Goal: Navigation & Orientation: Find specific page/section

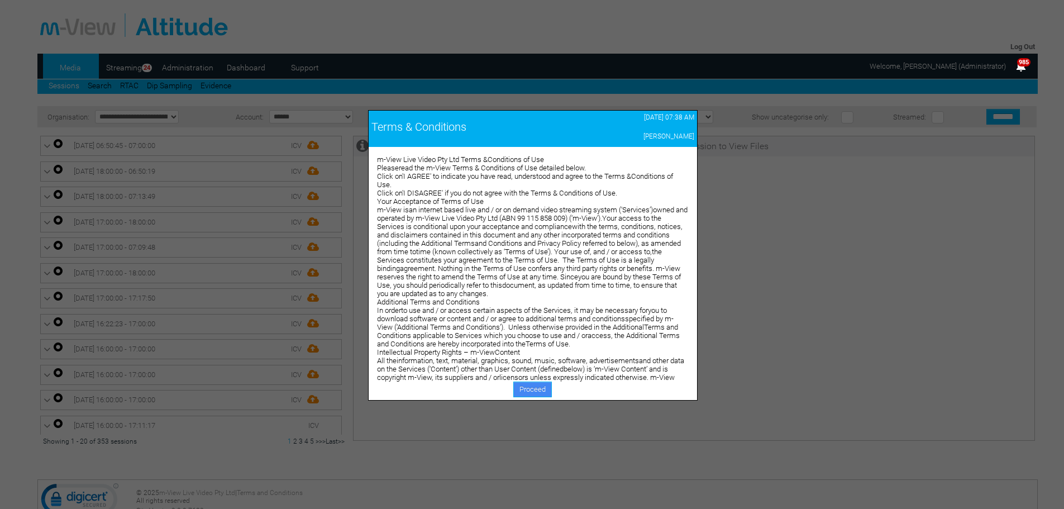
click at [529, 387] on link "Proceed" at bounding box center [532, 390] width 39 height 16
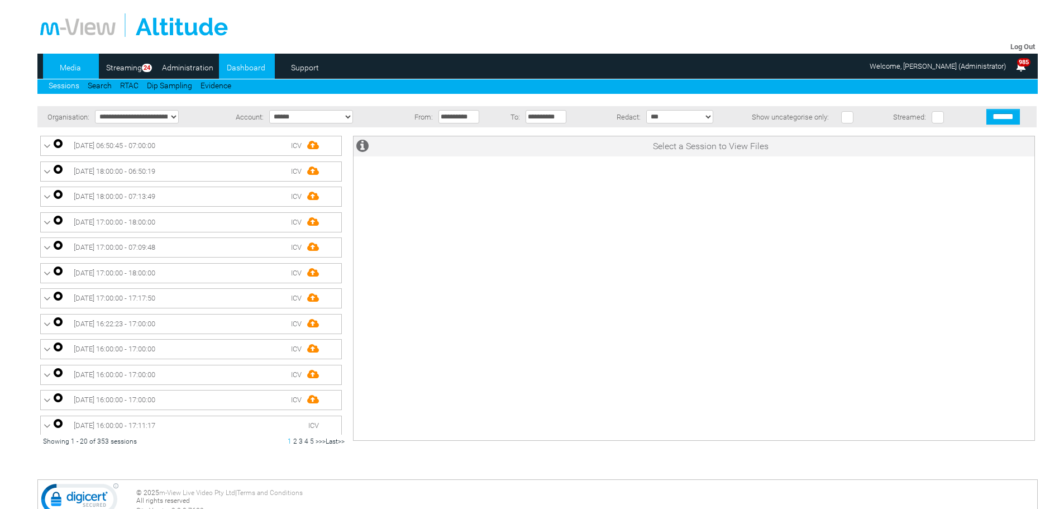
click at [241, 65] on link "Dashboard" at bounding box center [246, 67] width 54 height 17
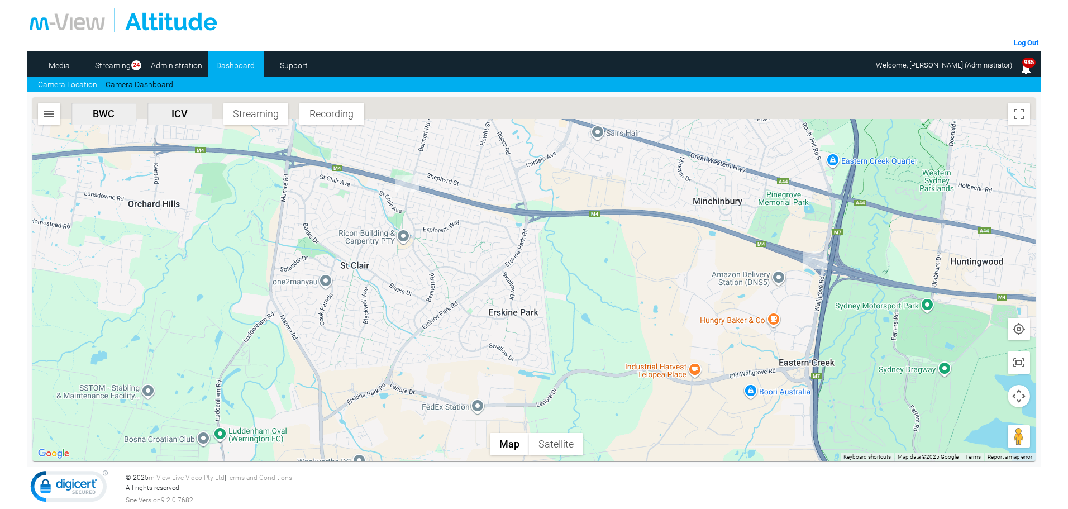
drag, startPoint x: 639, startPoint y: 220, endPoint x: 603, endPoint y: 287, distance: 75.7
click at [603, 287] on div at bounding box center [533, 279] width 1003 height 364
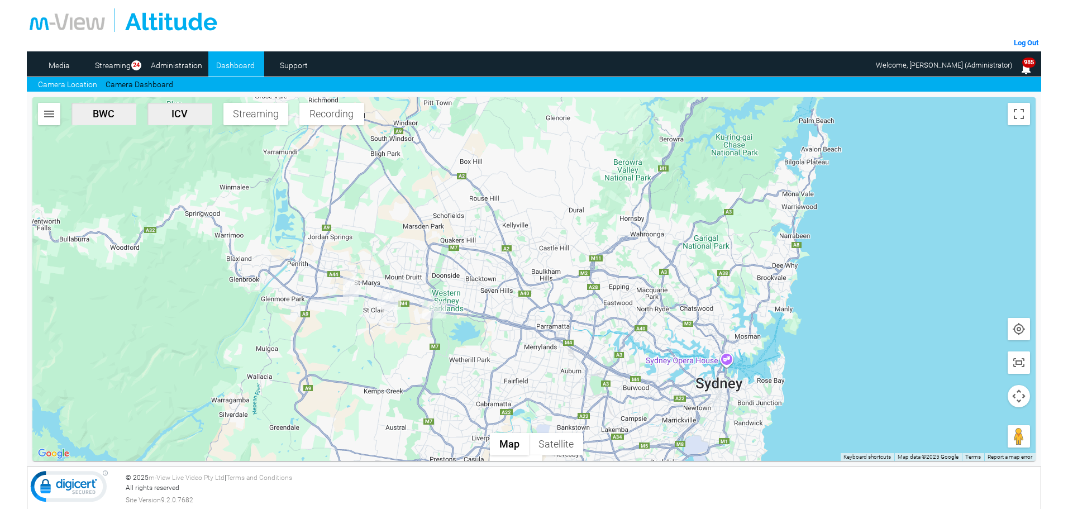
drag, startPoint x: 467, startPoint y: 415, endPoint x: 448, endPoint y: 393, distance: 28.9
click at [448, 394] on div "BWC ICV Streaming Recording Map Terrain Satellite Keyboard shortcuts Map Data M…" at bounding box center [533, 279] width 1003 height 364
drag, startPoint x: 490, startPoint y: 374, endPoint x: 399, endPoint y: 293, distance: 121.9
click at [399, 293] on div at bounding box center [533, 279] width 1003 height 364
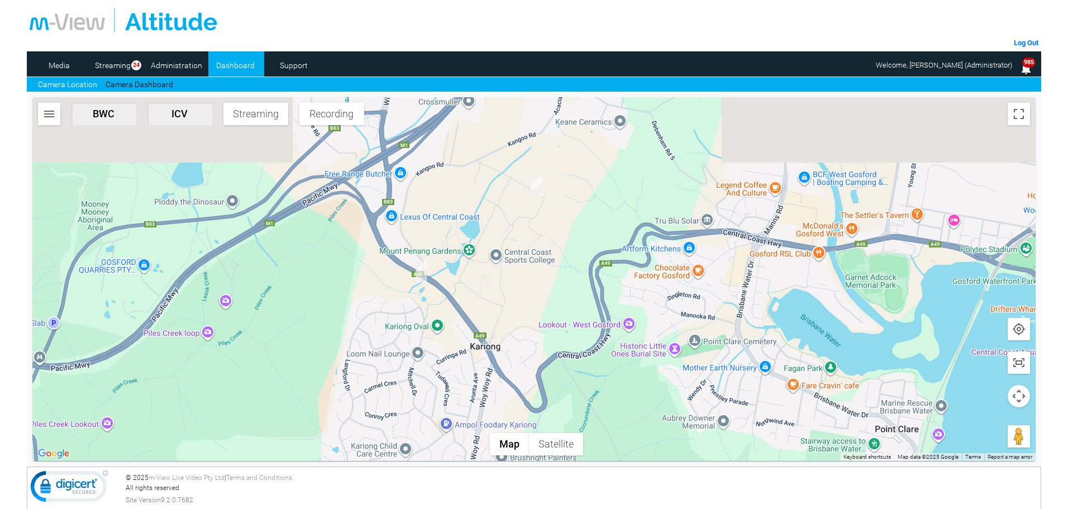
drag, startPoint x: 548, startPoint y: 226, endPoint x: 522, endPoint y: 292, distance: 70.8
click at [522, 292] on div at bounding box center [533, 279] width 1003 height 364
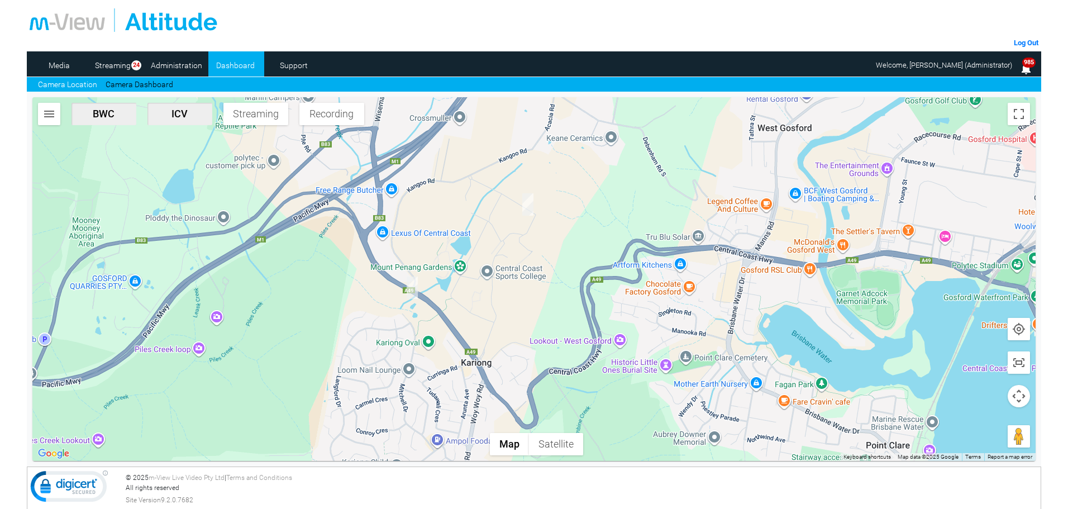
click at [307, 346] on div at bounding box center [533, 279] width 1003 height 364
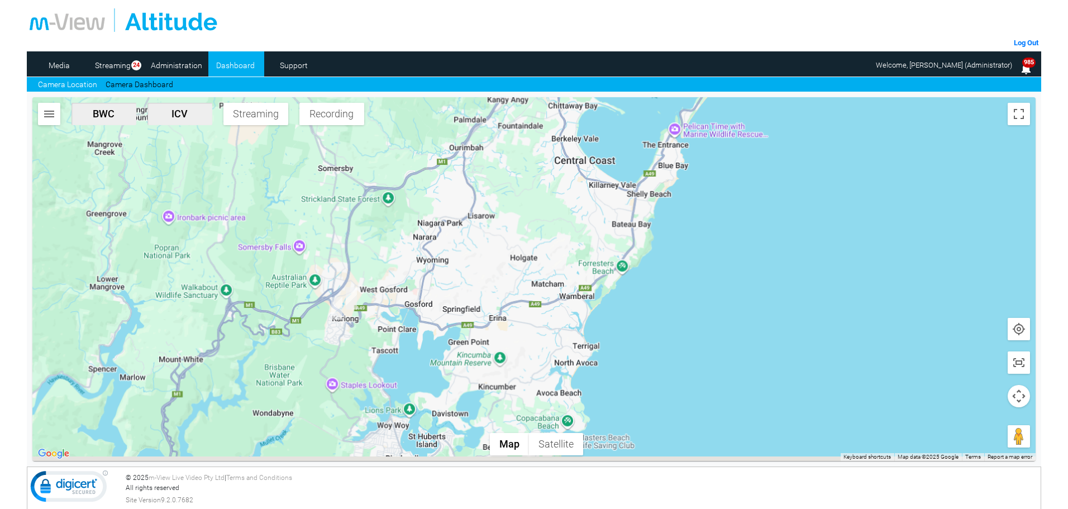
drag, startPoint x: 316, startPoint y: 392, endPoint x: 555, endPoint y: 198, distance: 308.2
click at [554, 198] on div at bounding box center [533, 279] width 1003 height 364
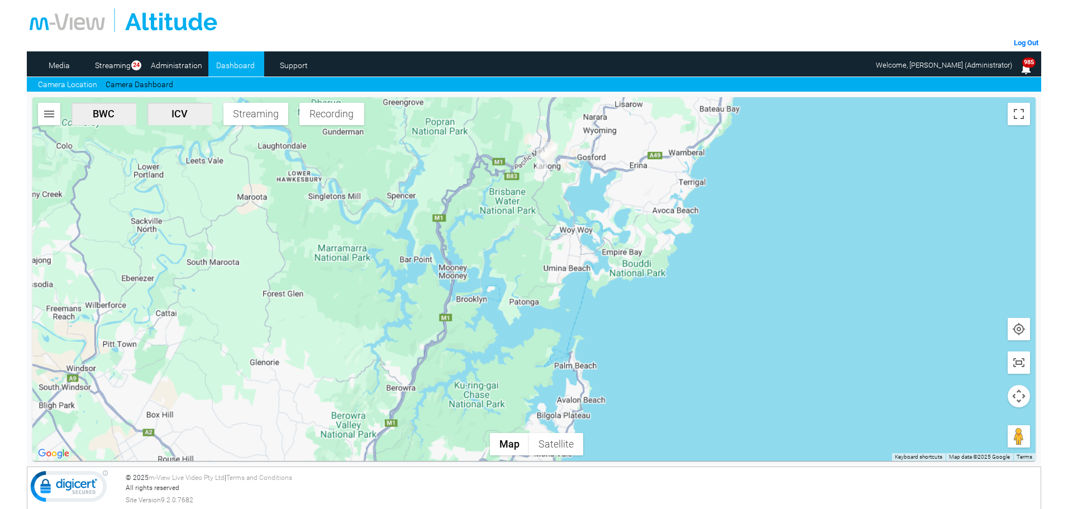
drag, startPoint x: 634, startPoint y: 156, endPoint x: 636, endPoint y: 148, distance: 8.7
click at [639, 145] on div at bounding box center [533, 279] width 1003 height 364
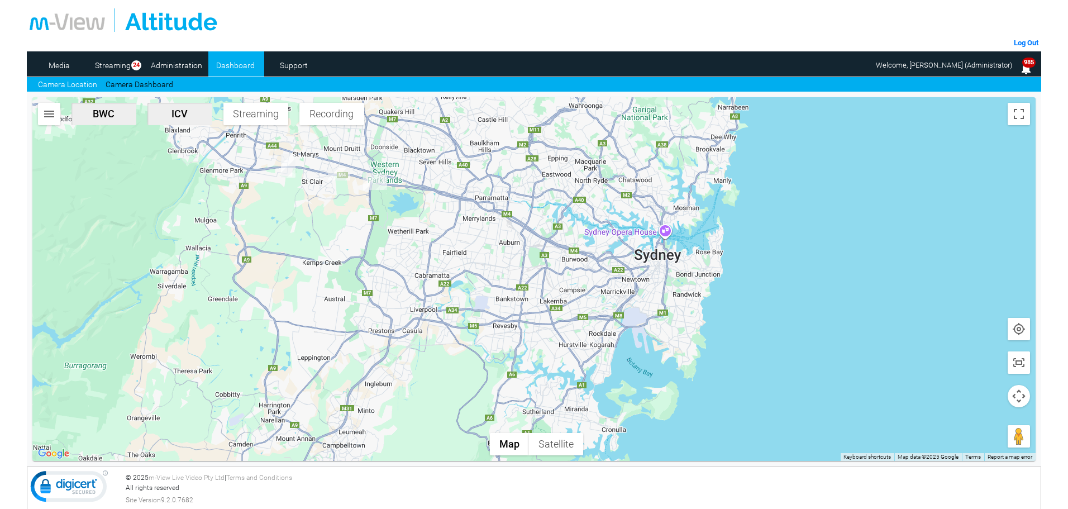
drag, startPoint x: 357, startPoint y: 344, endPoint x: 344, endPoint y: 246, distance: 99.2
click at [344, 246] on div at bounding box center [533, 279] width 1003 height 364
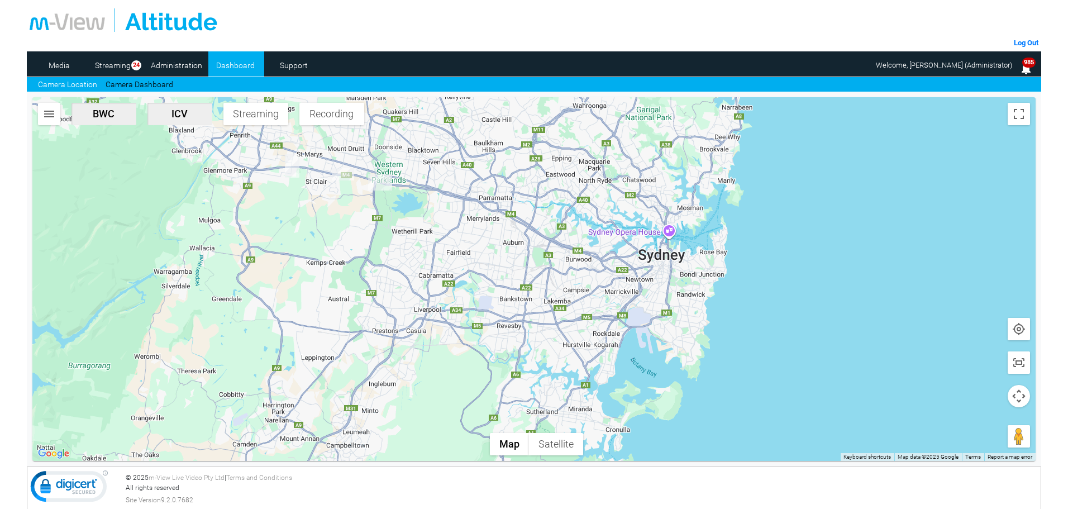
drag, startPoint x: 499, startPoint y: 223, endPoint x: 424, endPoint y: 307, distance: 113.2
click at [425, 306] on div at bounding box center [533, 279] width 1003 height 364
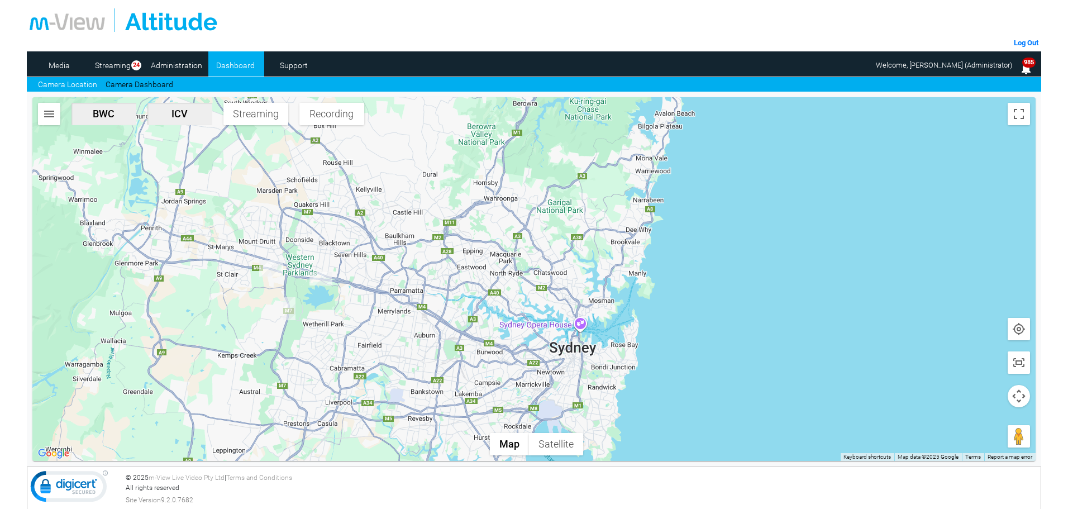
drag, startPoint x: 232, startPoint y: 239, endPoint x: 237, endPoint y: 235, distance: 6.5
click at [234, 236] on div at bounding box center [533, 279] width 1003 height 364
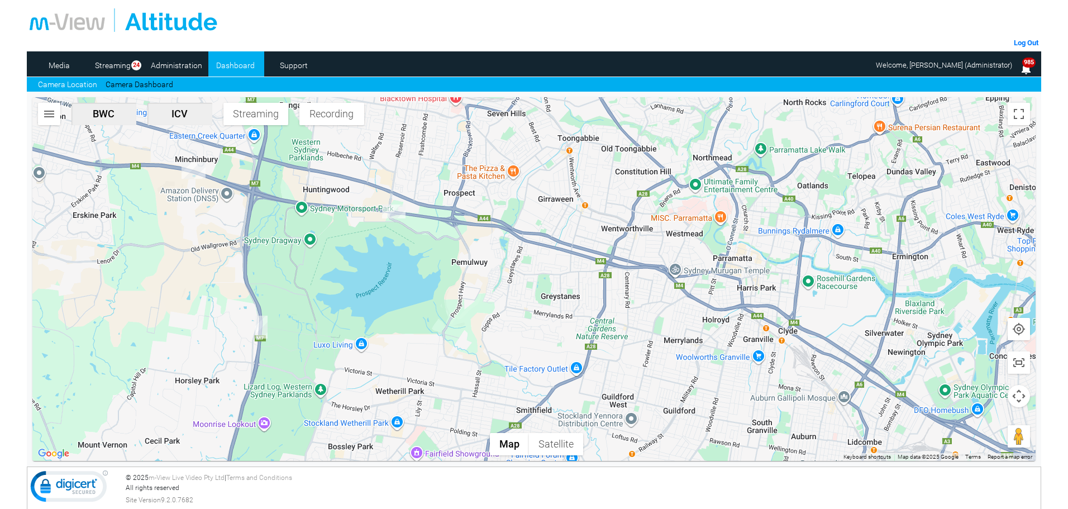
drag, startPoint x: 212, startPoint y: 190, endPoint x: 256, endPoint y: 272, distance: 93.5
click at [256, 272] on div at bounding box center [533, 279] width 1003 height 364
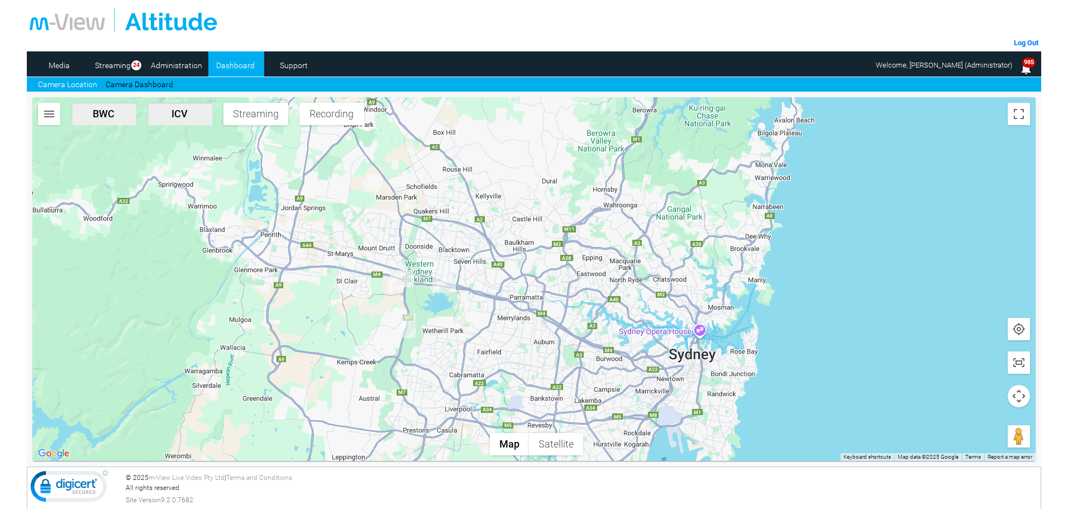
drag, startPoint x: 306, startPoint y: 284, endPoint x: 365, endPoint y: 296, distance: 60.4
click at [365, 296] on div at bounding box center [533, 279] width 1003 height 364
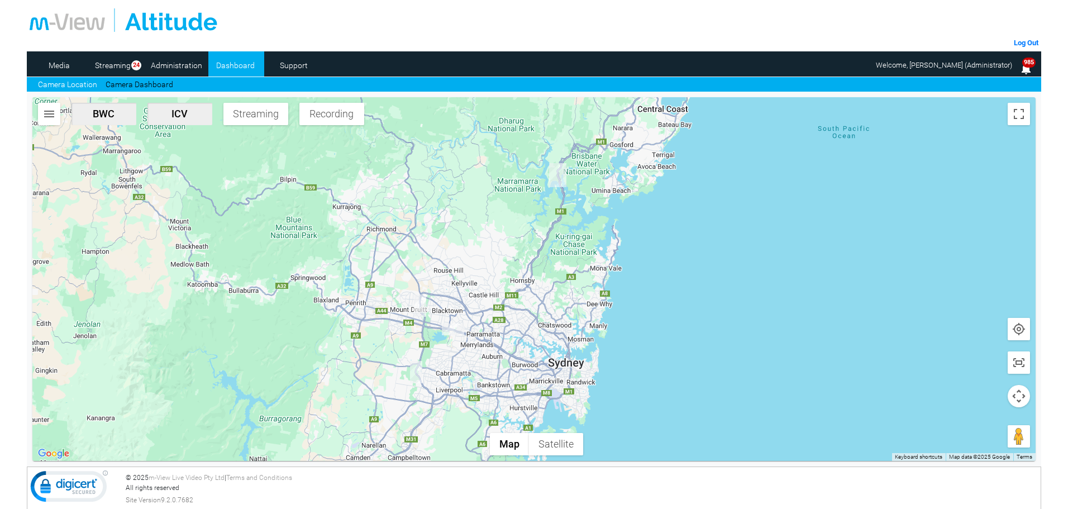
drag, startPoint x: 578, startPoint y: 175, endPoint x: 528, endPoint y: 264, distance: 102.1
click at [528, 264] on div at bounding box center [533, 279] width 1003 height 364
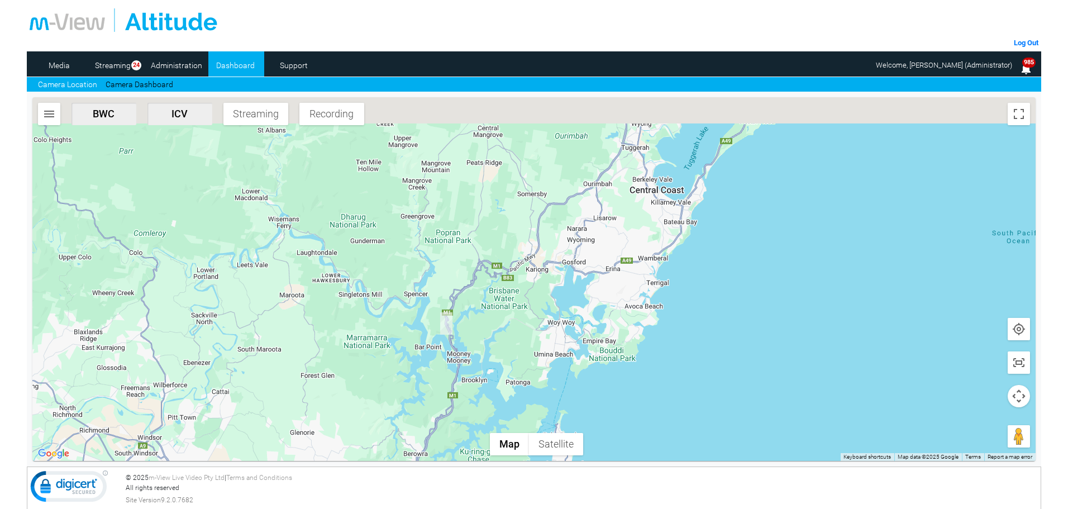
drag, startPoint x: 662, startPoint y: 155, endPoint x: 537, endPoint y: 312, distance: 200.8
click at [536, 327] on div at bounding box center [533, 279] width 1003 height 364
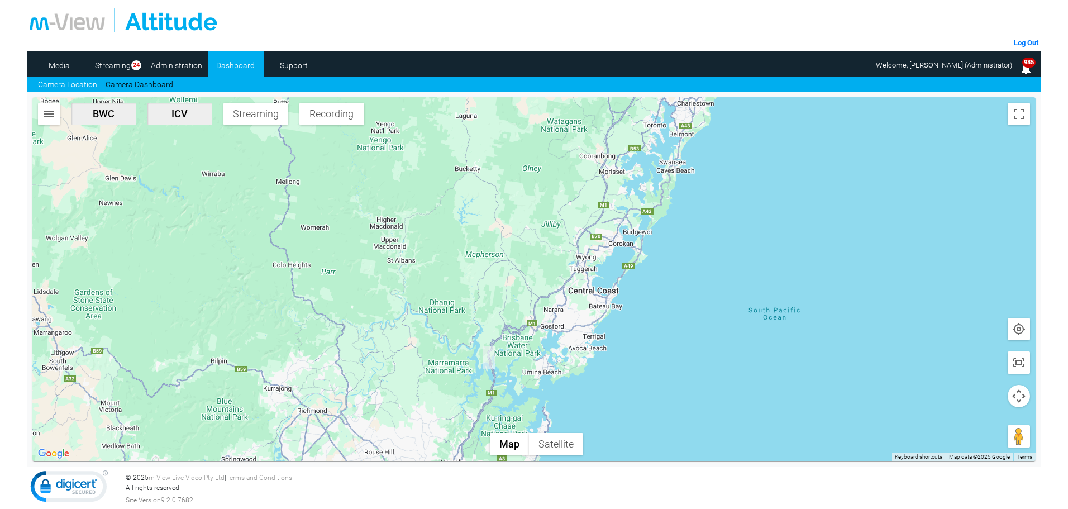
drag, startPoint x: 586, startPoint y: 272, endPoint x: 618, endPoint y: 218, distance: 62.4
click at [618, 218] on div at bounding box center [533, 279] width 1003 height 364
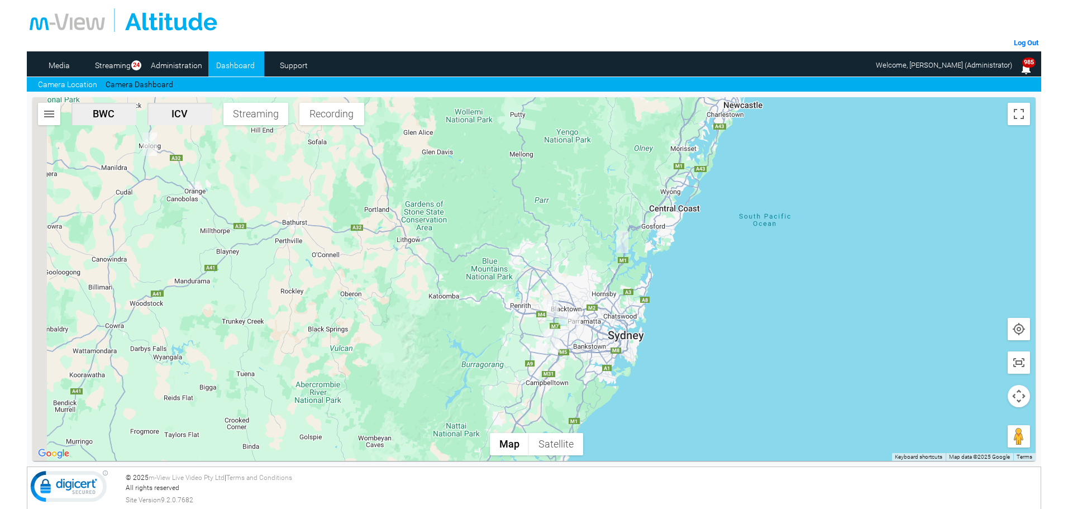
drag, startPoint x: 424, startPoint y: 330, endPoint x: 620, endPoint y: 289, distance: 200.2
click at [620, 289] on div at bounding box center [533, 279] width 1003 height 364
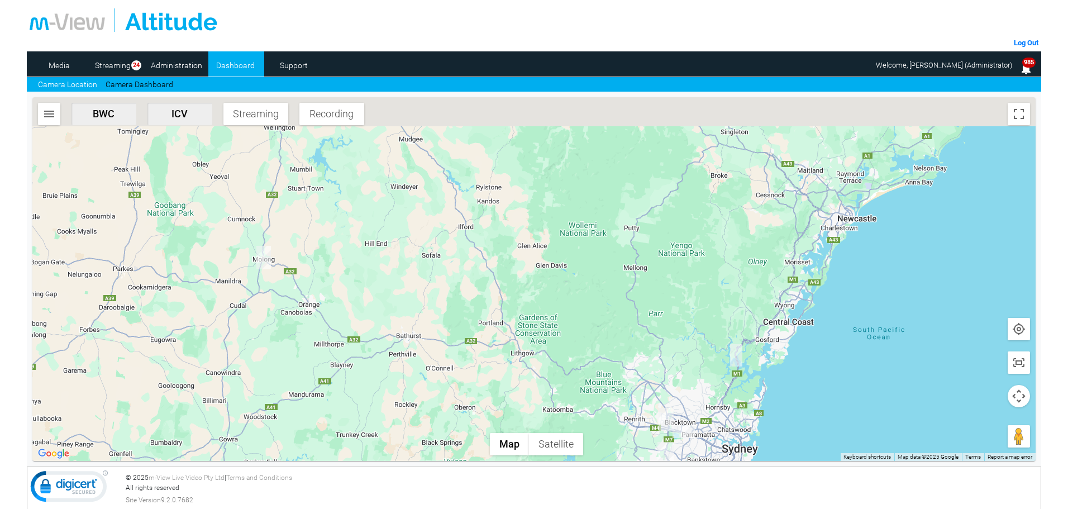
drag, startPoint x: 270, startPoint y: 196, endPoint x: 363, endPoint y: 299, distance: 139.2
click at [363, 299] on div at bounding box center [533, 279] width 1003 height 364
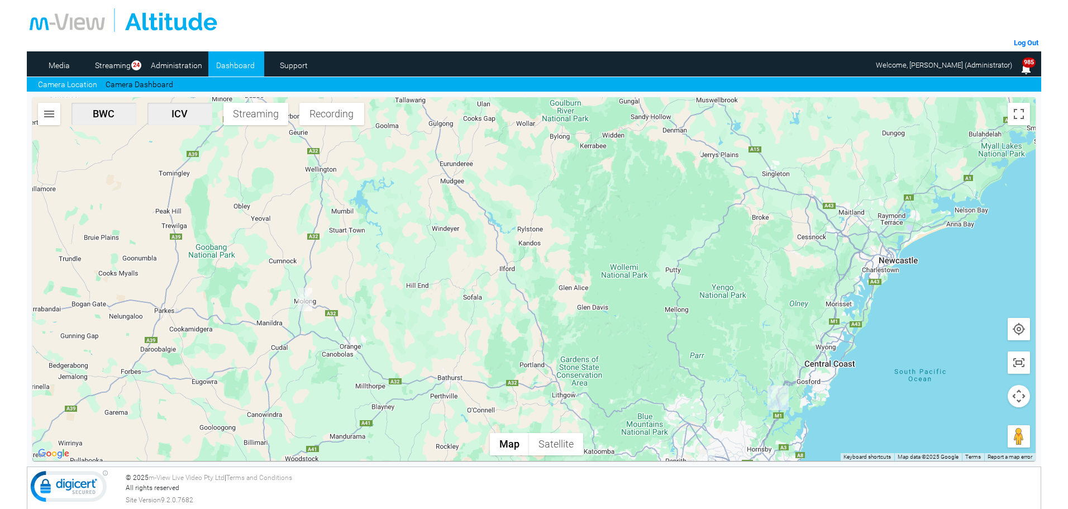
drag, startPoint x: 413, startPoint y: 272, endPoint x: 359, endPoint y: 178, distance: 108.4
click at [359, 178] on div at bounding box center [533, 279] width 1003 height 364
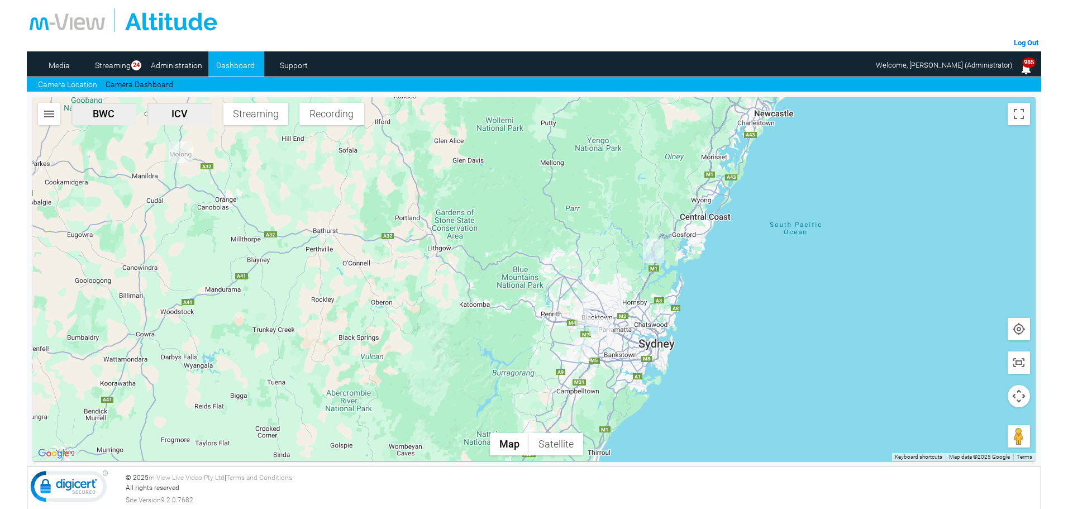
drag, startPoint x: 687, startPoint y: 359, endPoint x: 606, endPoint y: 276, distance: 116.2
click at [606, 276] on div at bounding box center [533, 279] width 1003 height 364
drag, startPoint x: 325, startPoint y: 222, endPoint x: 344, endPoint y: 236, distance: 23.6
click at [340, 234] on div at bounding box center [533, 279] width 1003 height 364
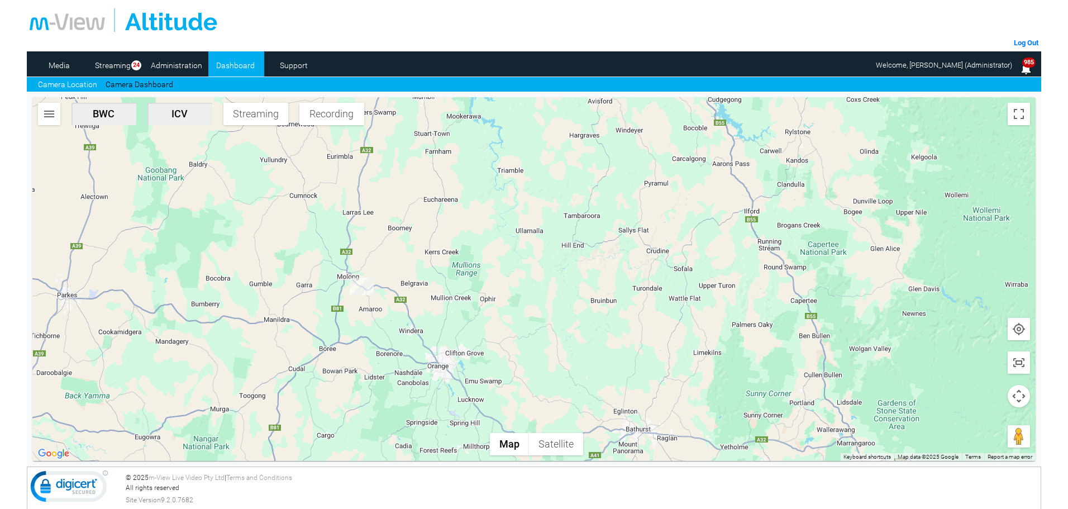
drag, startPoint x: 640, startPoint y: 333, endPoint x: 392, endPoint y: 173, distance: 295.4
click at [392, 173] on div at bounding box center [533, 279] width 1003 height 364
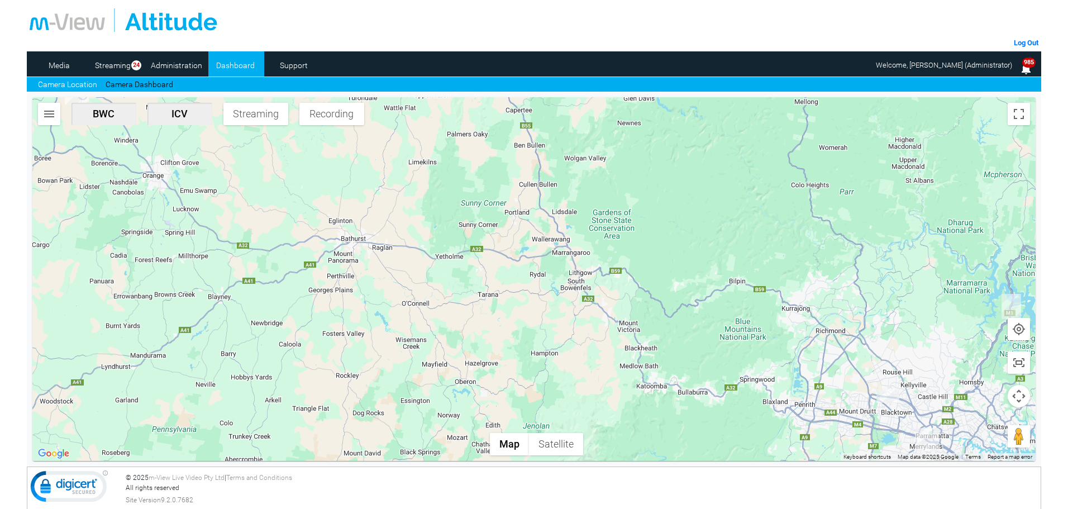
drag, startPoint x: 682, startPoint y: 372, endPoint x: 460, endPoint y: 246, distance: 254.5
click at [462, 246] on div at bounding box center [533, 279] width 1003 height 364
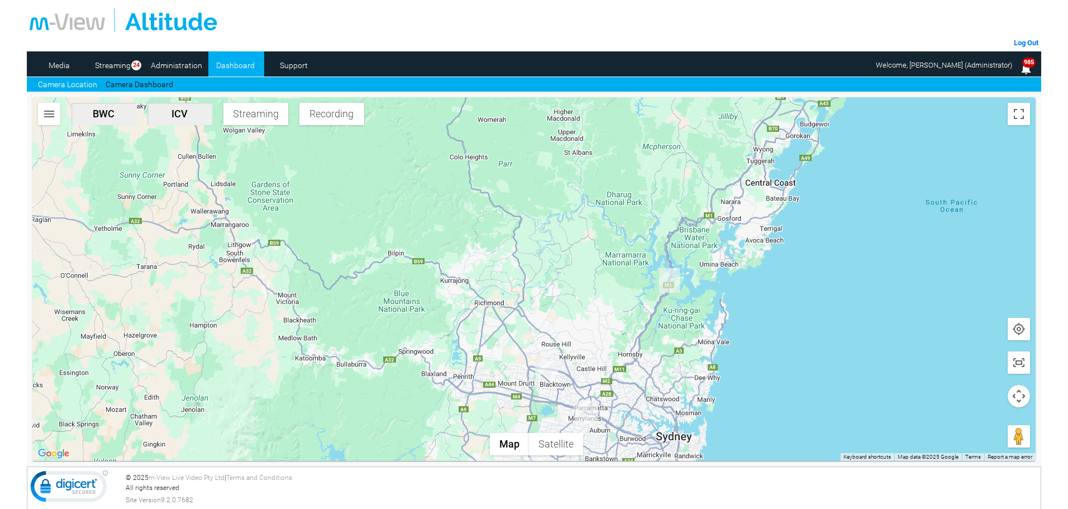
drag, startPoint x: 726, startPoint y: 232, endPoint x: 587, endPoint y: 401, distance: 218.6
click at [587, 400] on div at bounding box center [533, 279] width 1003 height 364
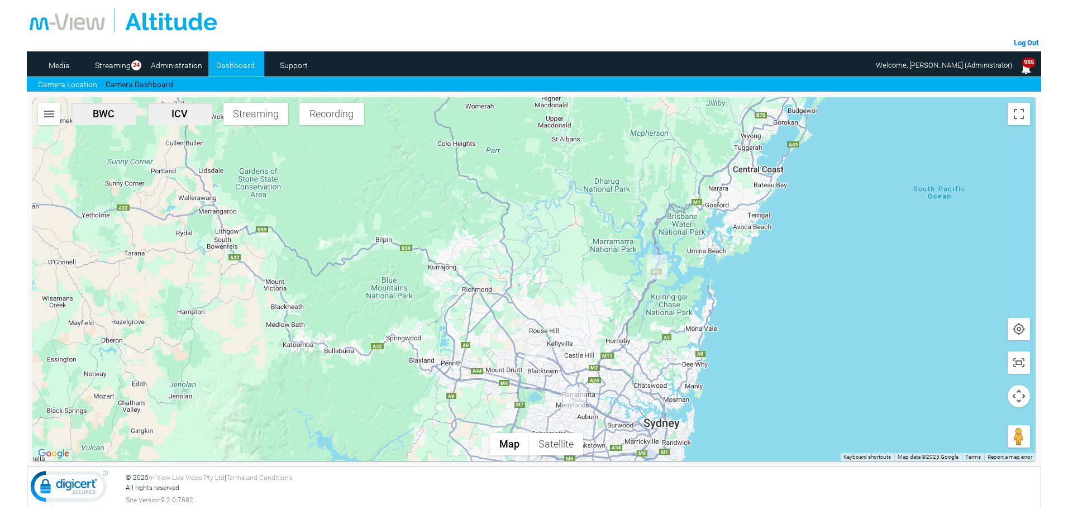
drag, startPoint x: 464, startPoint y: 385, endPoint x: 553, endPoint y: 236, distance: 173.4
click at [553, 236] on div at bounding box center [533, 279] width 1003 height 364
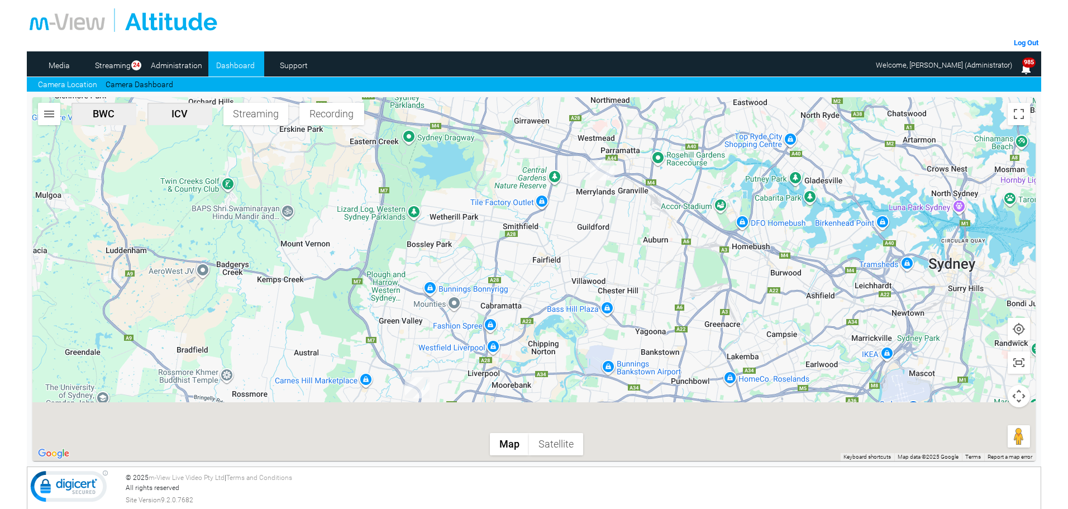
drag, startPoint x: 534, startPoint y: 392, endPoint x: 577, endPoint y: 225, distance: 173.0
click at [577, 225] on div at bounding box center [533, 279] width 1003 height 364
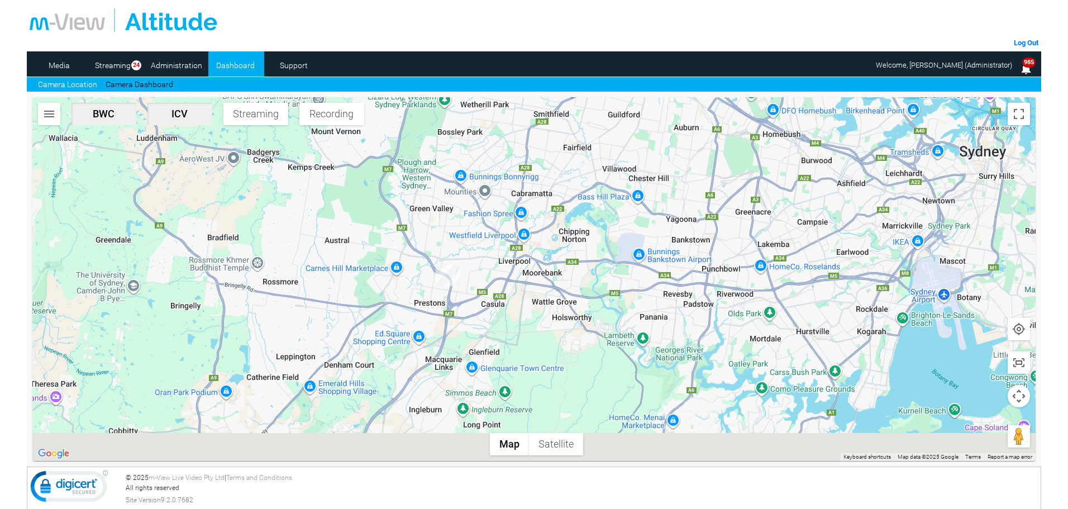
drag, startPoint x: 478, startPoint y: 368, endPoint x: 508, endPoint y: 258, distance: 114.1
click at [508, 258] on div at bounding box center [533, 279] width 1003 height 364
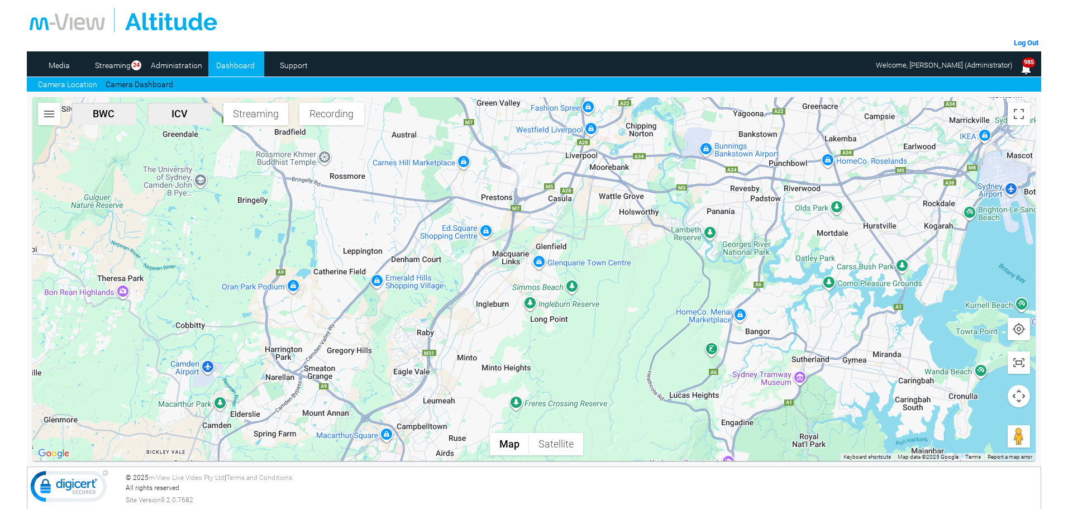
drag, startPoint x: 410, startPoint y: 372, endPoint x: 473, endPoint y: 284, distance: 108.0
click at [473, 284] on div at bounding box center [533, 279] width 1003 height 364
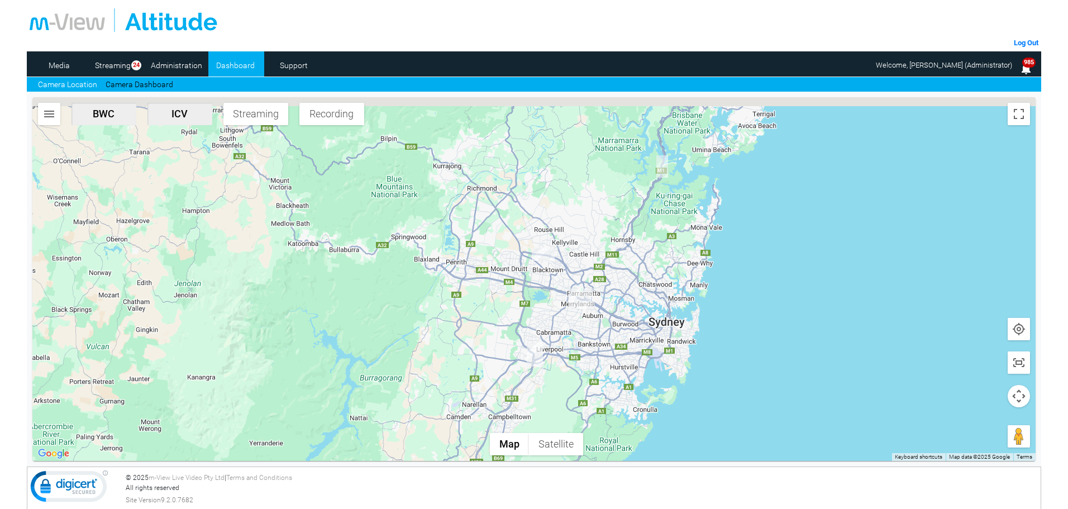
drag, startPoint x: 606, startPoint y: 314, endPoint x: 582, endPoint y: 368, distance: 59.3
click at [582, 368] on div at bounding box center [533, 279] width 1003 height 364
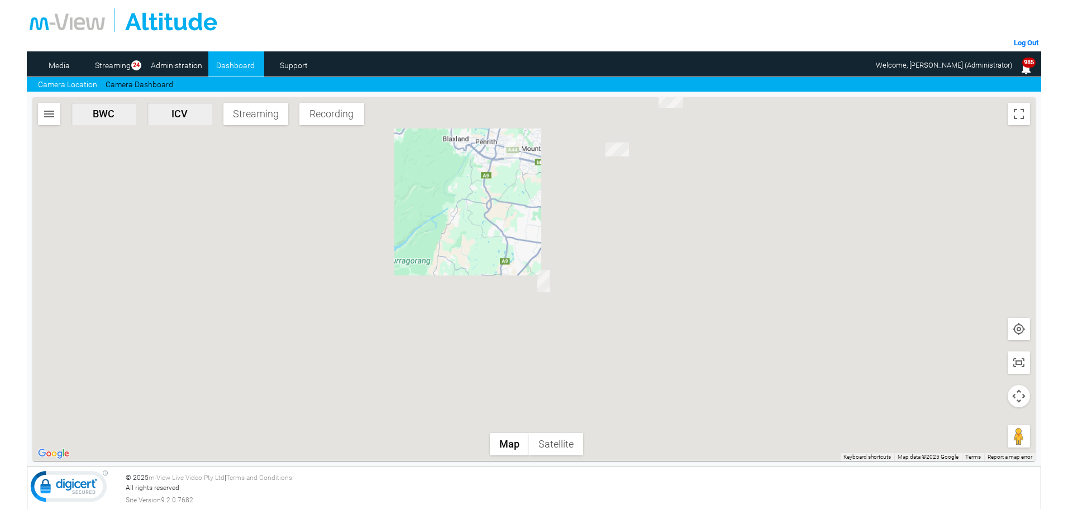
drag, startPoint x: 621, startPoint y: 227, endPoint x: 582, endPoint y: 255, distance: 47.7
click at [616, 216] on div at bounding box center [533, 279] width 1003 height 364
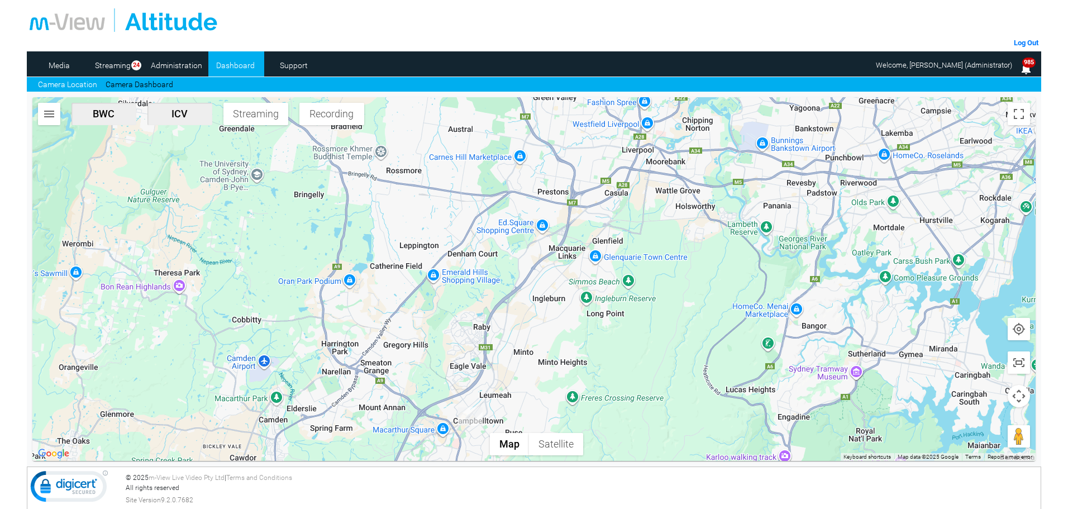
drag, startPoint x: 602, startPoint y: 207, endPoint x: 563, endPoint y: 383, distance: 180.3
click at [564, 386] on div at bounding box center [533, 279] width 1003 height 364
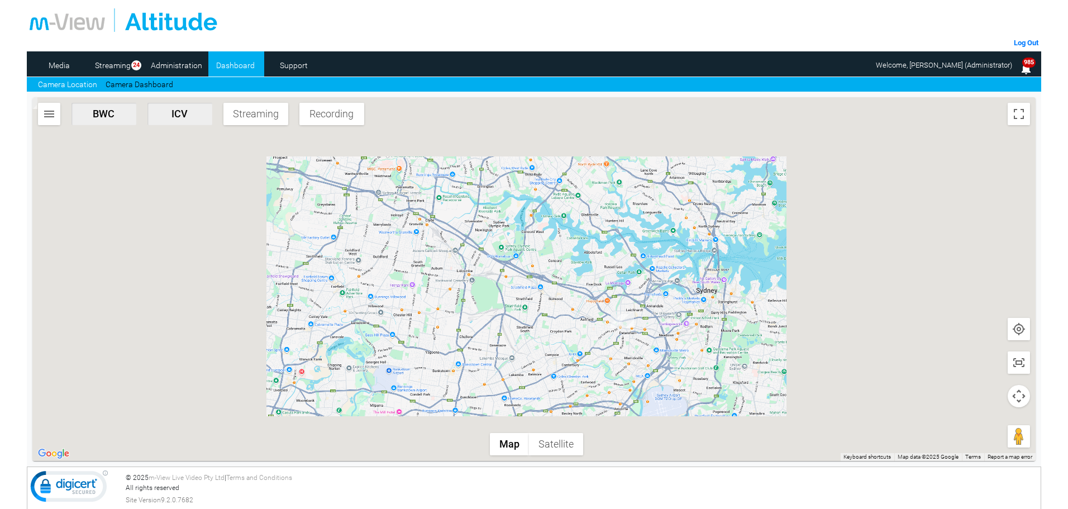
click at [556, 342] on div at bounding box center [533, 279] width 1003 height 364
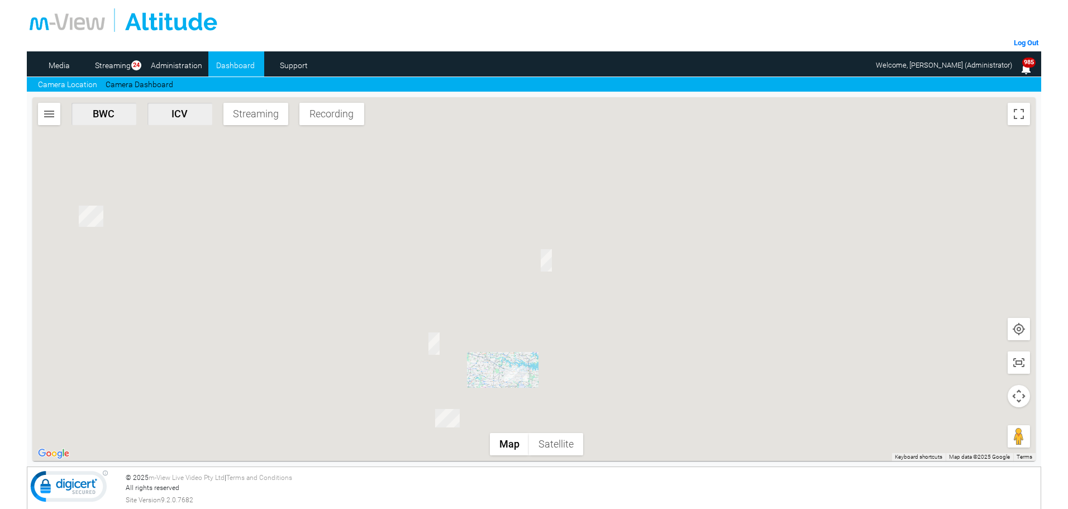
click at [548, 334] on div at bounding box center [533, 279] width 1003 height 364
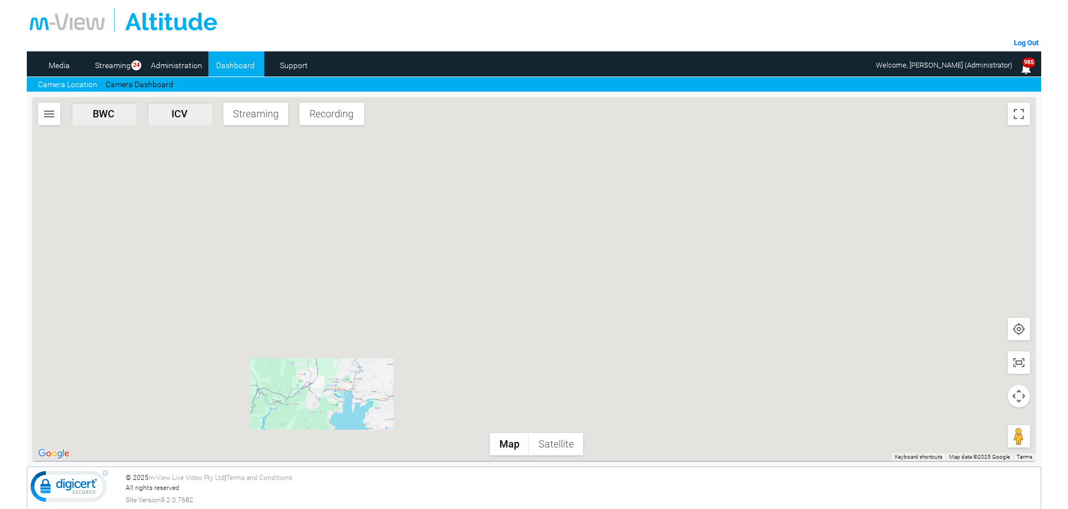
drag, startPoint x: 335, startPoint y: 408, endPoint x: 413, endPoint y: 320, distance: 118.4
click at [413, 320] on div at bounding box center [533, 279] width 1003 height 364
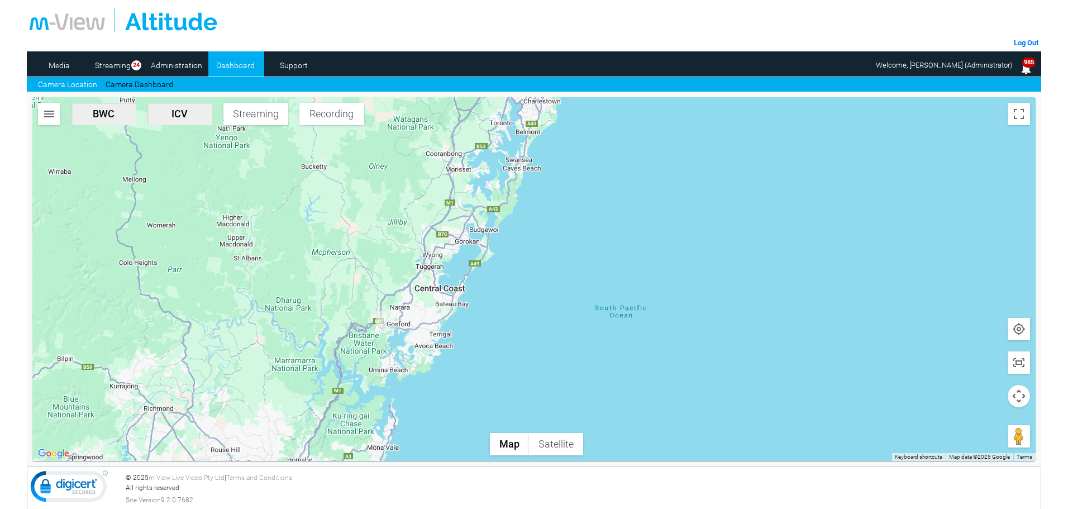
drag, startPoint x: 353, startPoint y: 375, endPoint x: 556, endPoint y: 206, distance: 264.6
click at [554, 207] on div at bounding box center [533, 279] width 1003 height 364
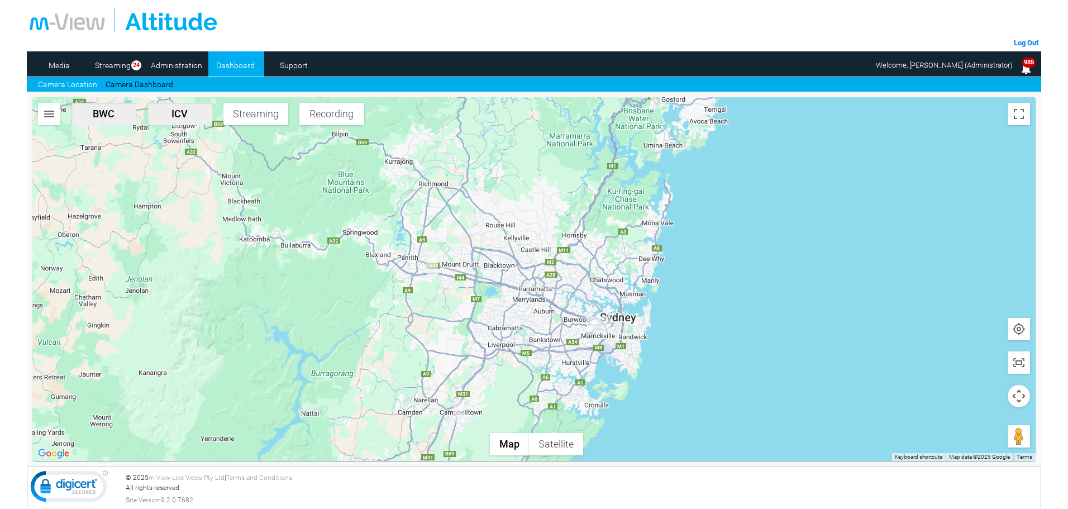
drag, startPoint x: 554, startPoint y: 235, endPoint x: 549, endPoint y: 248, distance: 13.6
click at [549, 248] on div at bounding box center [533, 279] width 1003 height 364
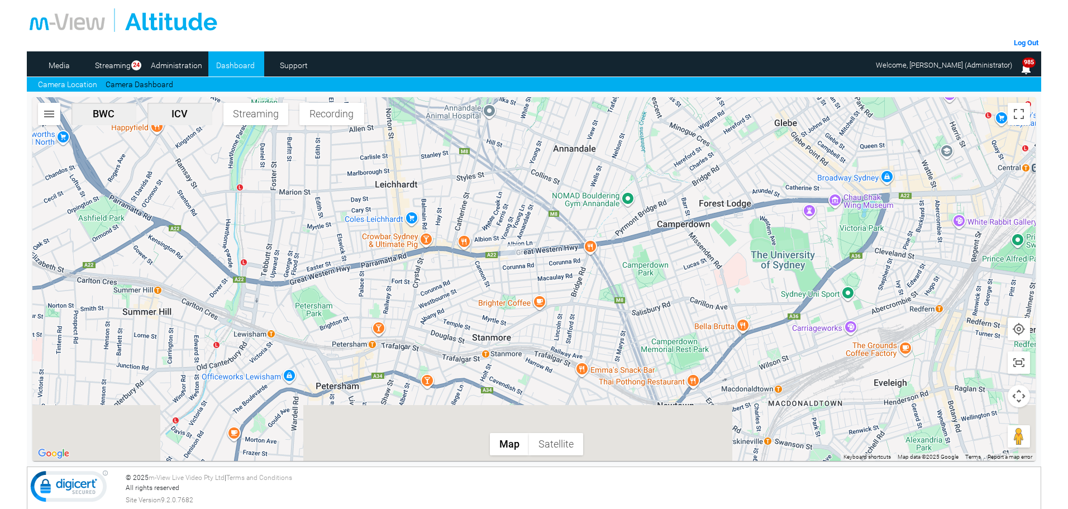
drag, startPoint x: 537, startPoint y: 378, endPoint x: 655, endPoint y: 291, distance: 146.3
click at [646, 298] on div at bounding box center [533, 279] width 1003 height 364
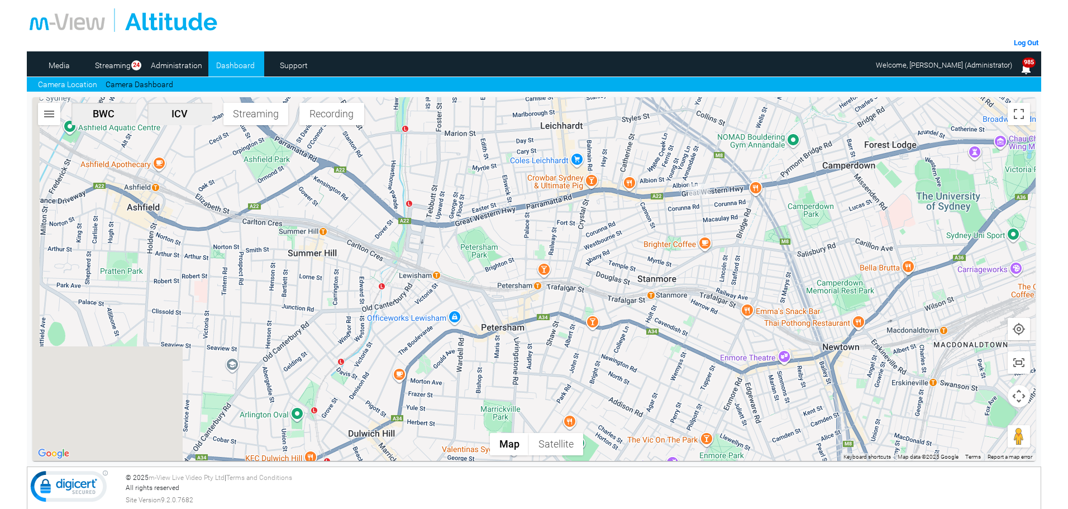
drag, startPoint x: 724, startPoint y: 286, endPoint x: 807, endPoint y: 258, distance: 88.3
click at [799, 257] on div at bounding box center [533, 279] width 1003 height 364
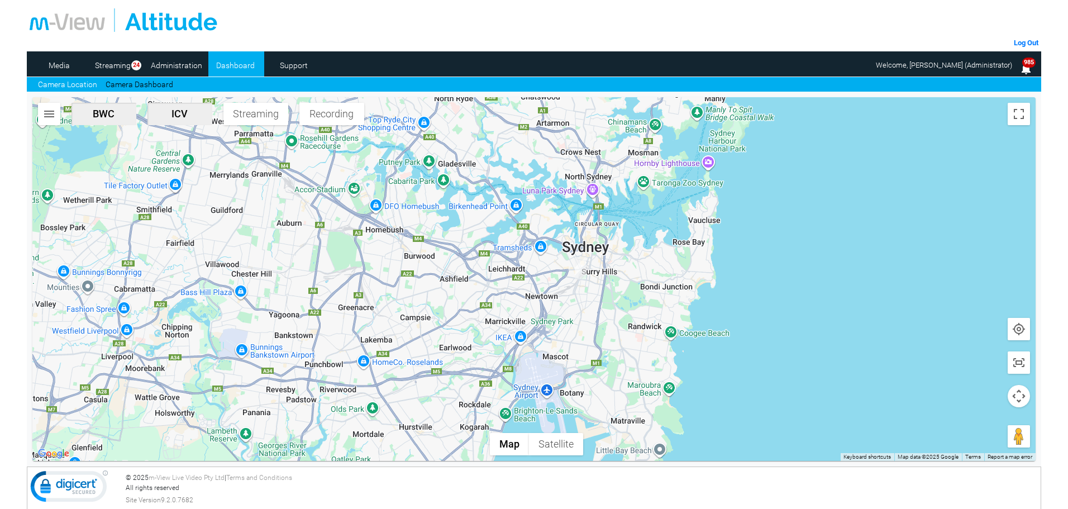
drag, startPoint x: 365, startPoint y: 235, endPoint x: 375, endPoint y: 254, distance: 22.3
click at [375, 254] on div at bounding box center [533, 279] width 1003 height 364
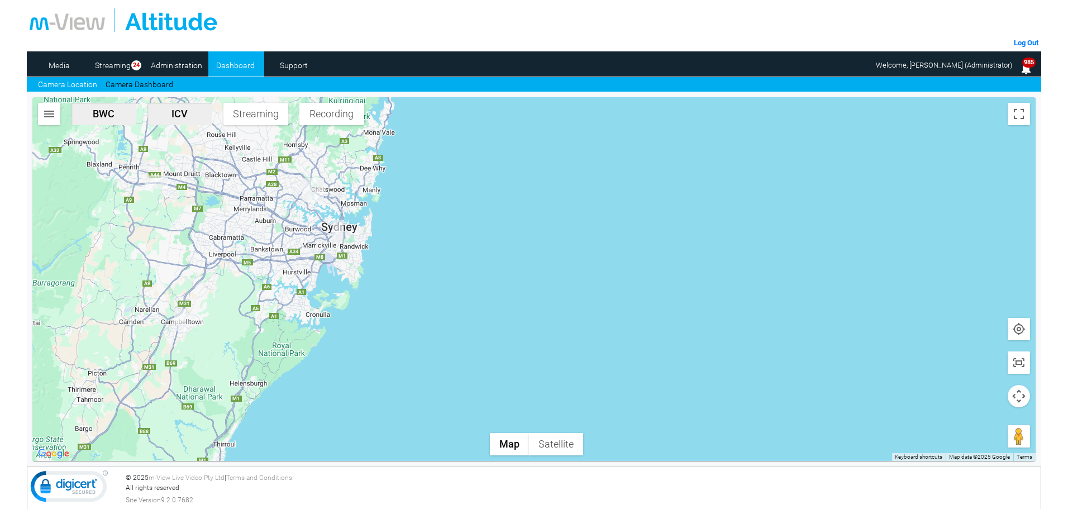
drag, startPoint x: 318, startPoint y: 235, endPoint x: 358, endPoint y: 284, distance: 63.6
click at [358, 284] on div at bounding box center [533, 279] width 1003 height 364
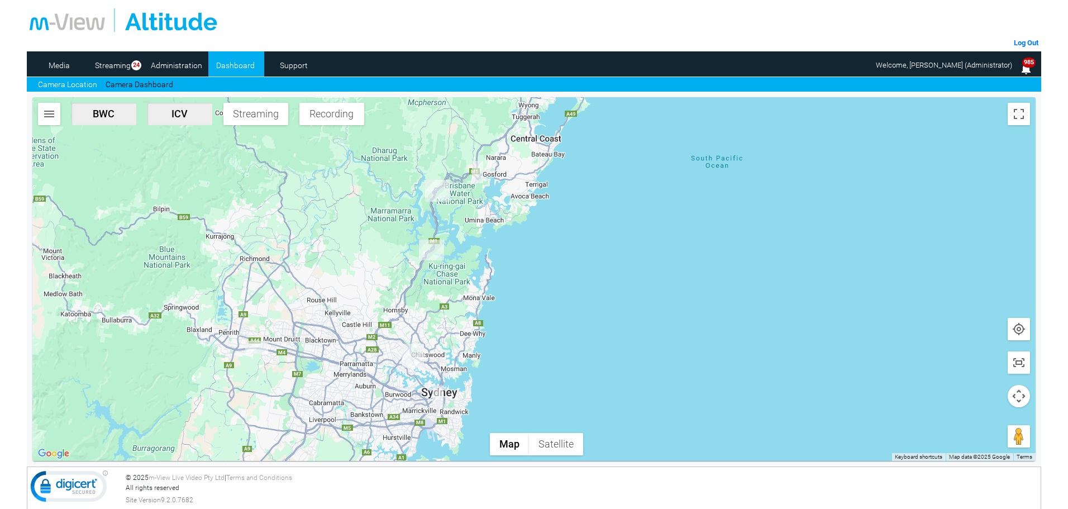
drag, startPoint x: 343, startPoint y: 235, endPoint x: 383, endPoint y: 317, distance: 92.0
click at [383, 317] on div at bounding box center [533, 279] width 1003 height 364
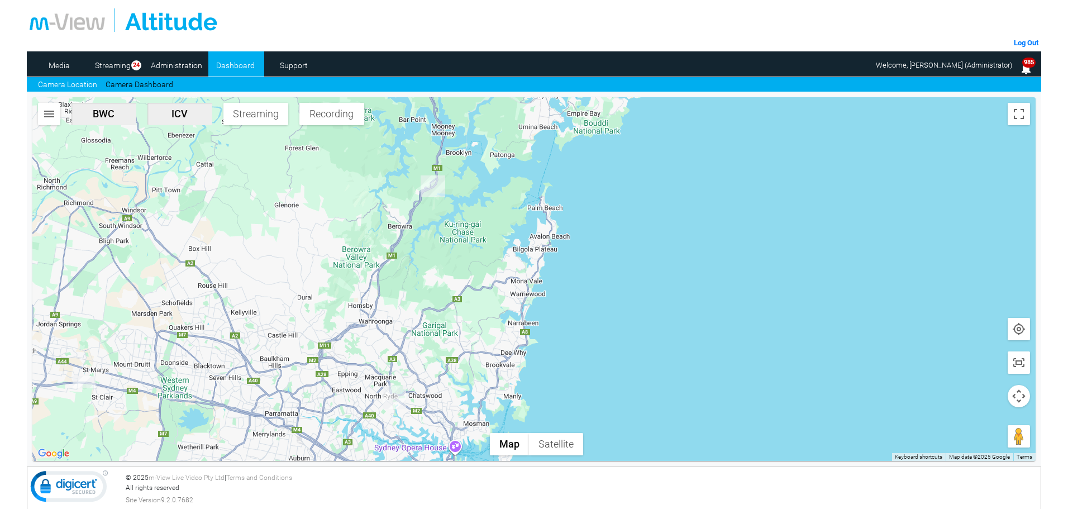
drag, startPoint x: 473, startPoint y: 351, endPoint x: 480, endPoint y: 226, distance: 124.8
click at [480, 226] on div at bounding box center [533, 279] width 1003 height 364
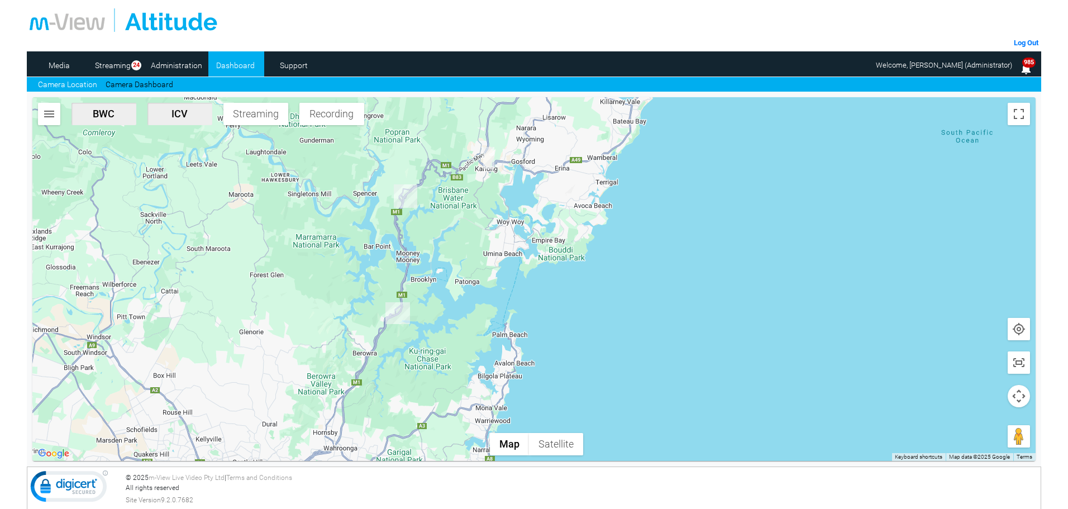
drag, startPoint x: 493, startPoint y: 261, endPoint x: 457, endPoint y: 388, distance: 131.9
click at [453, 402] on div at bounding box center [533, 279] width 1003 height 364
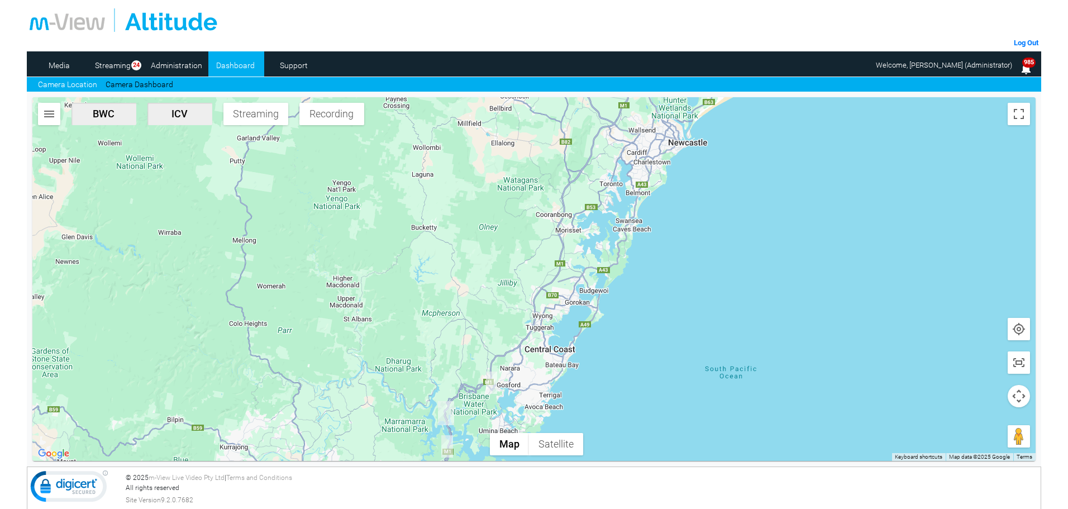
drag, startPoint x: 649, startPoint y: 212, endPoint x: 607, endPoint y: 343, distance: 137.8
click at [607, 343] on div at bounding box center [533, 279] width 1003 height 364
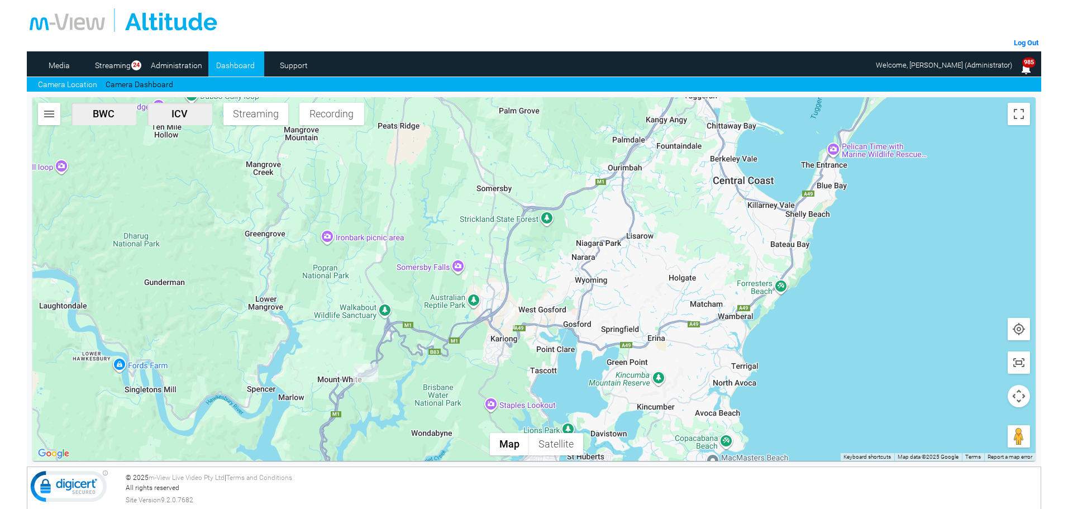
drag, startPoint x: 549, startPoint y: 377, endPoint x: 562, endPoint y: 226, distance: 151.4
click at [562, 226] on div at bounding box center [533, 279] width 1003 height 364
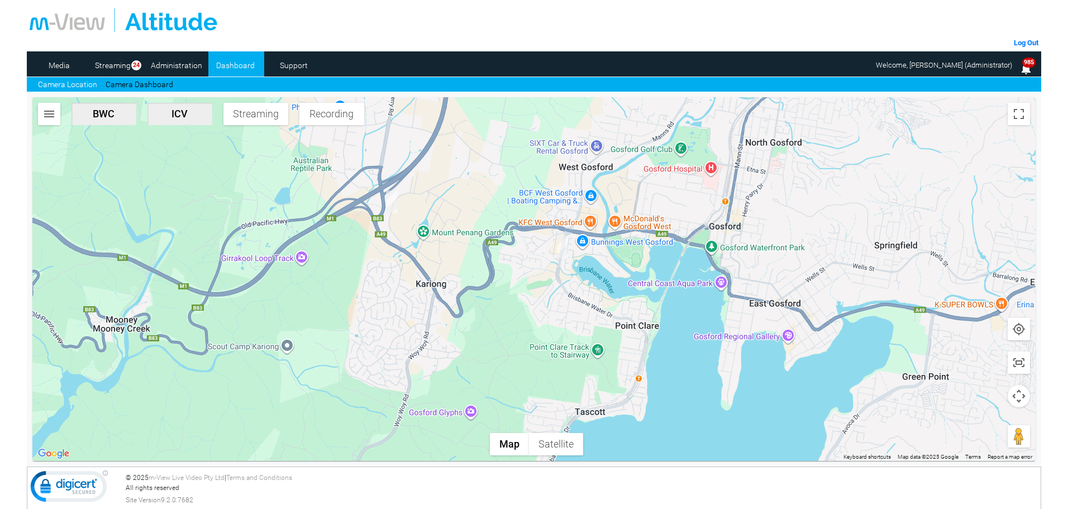
drag, startPoint x: 557, startPoint y: 367, endPoint x: 581, endPoint y: 327, distance: 46.1
click at [580, 329] on div at bounding box center [533, 279] width 1003 height 364
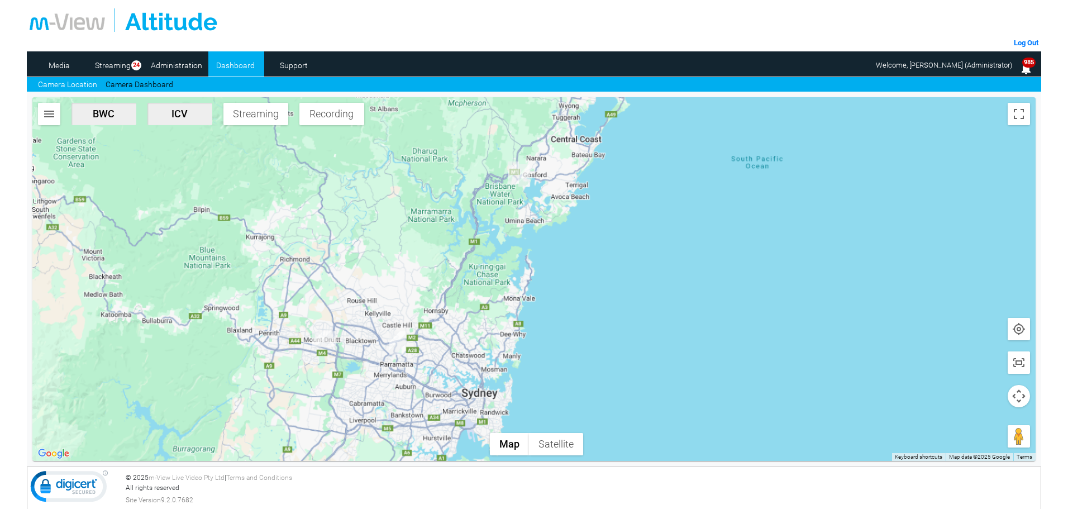
drag, startPoint x: 437, startPoint y: 302, endPoint x: 490, endPoint y: 232, distance: 87.7
click at [490, 232] on div at bounding box center [533, 279] width 1003 height 364
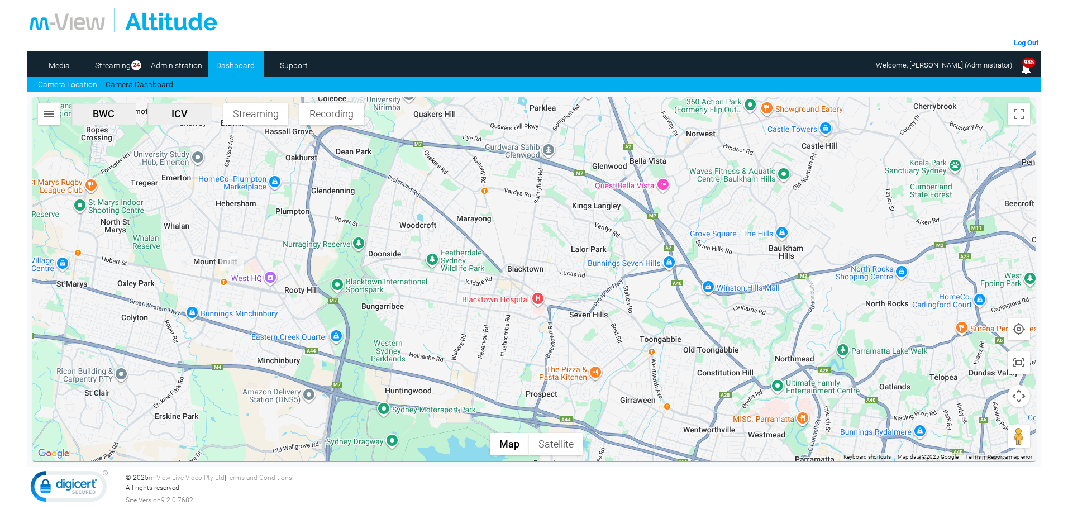
drag, startPoint x: 463, startPoint y: 331, endPoint x: 892, endPoint y: 276, distance: 432.6
click at [892, 276] on div at bounding box center [533, 279] width 1003 height 364
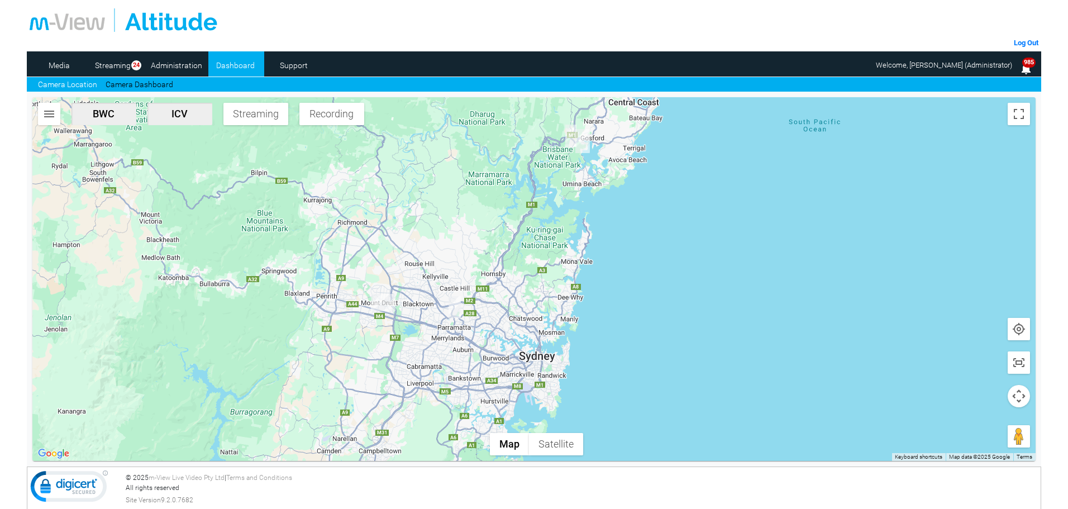
drag, startPoint x: 319, startPoint y: 288, endPoint x: 425, endPoint y: 364, distance: 130.5
click at [421, 364] on div at bounding box center [533, 279] width 1003 height 364
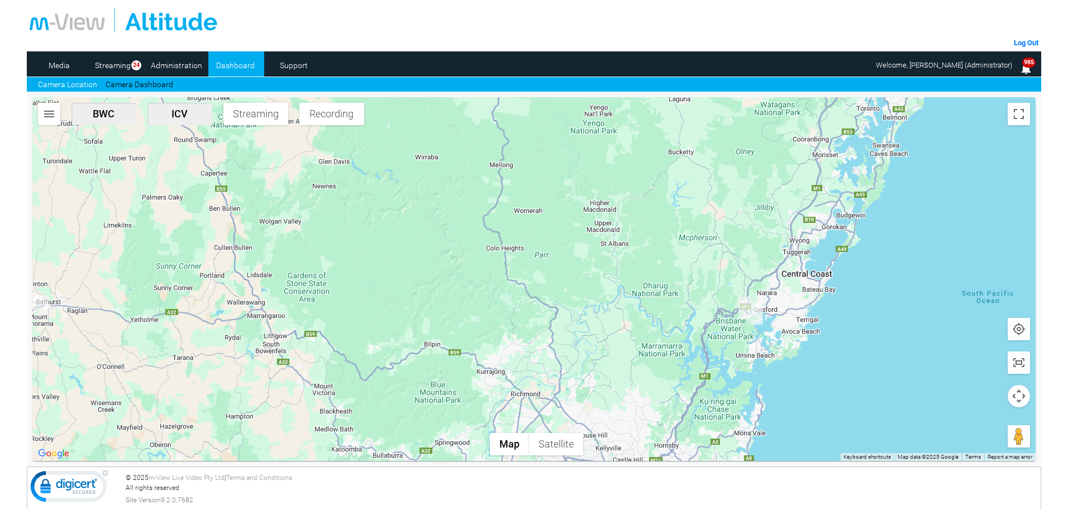
drag, startPoint x: 193, startPoint y: 301, endPoint x: 221, endPoint y: 340, distance: 48.1
click at [220, 340] on div at bounding box center [533, 279] width 1003 height 364
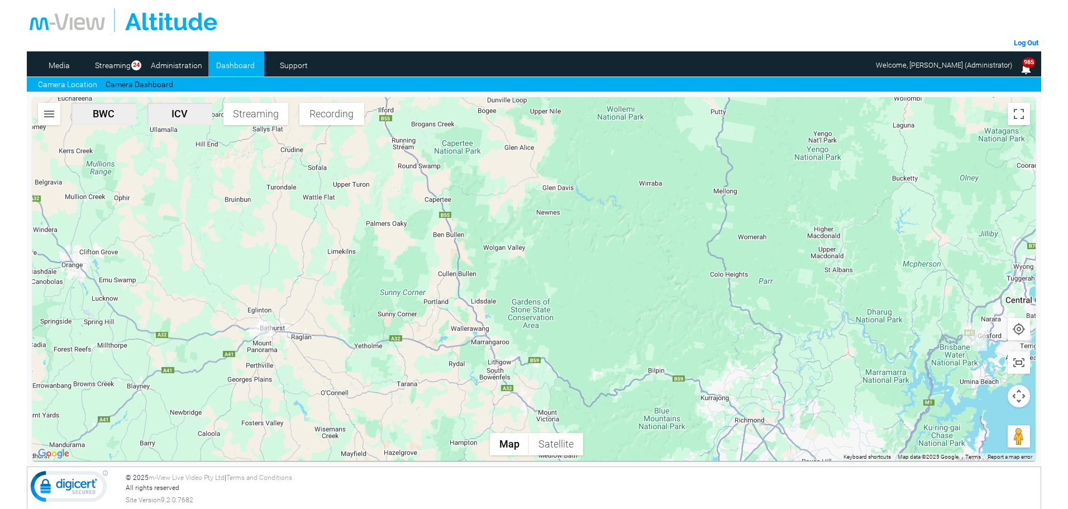
drag, startPoint x: 130, startPoint y: 288, endPoint x: 331, endPoint y: 283, distance: 201.7
click at [331, 283] on div at bounding box center [533, 279] width 1003 height 364
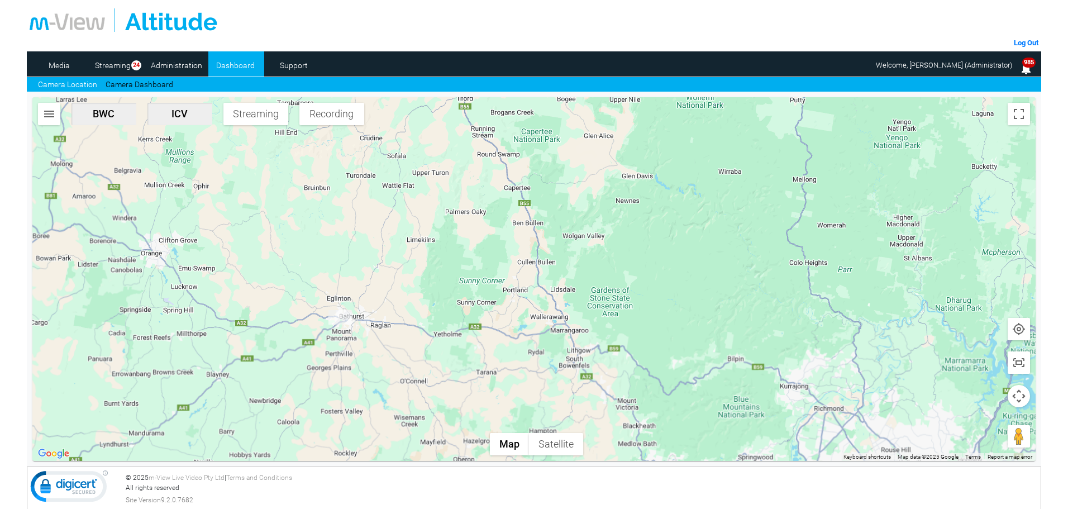
drag, startPoint x: 631, startPoint y: 274, endPoint x: 217, endPoint y: 339, distance: 419.1
click at [217, 339] on div at bounding box center [533, 279] width 1003 height 364
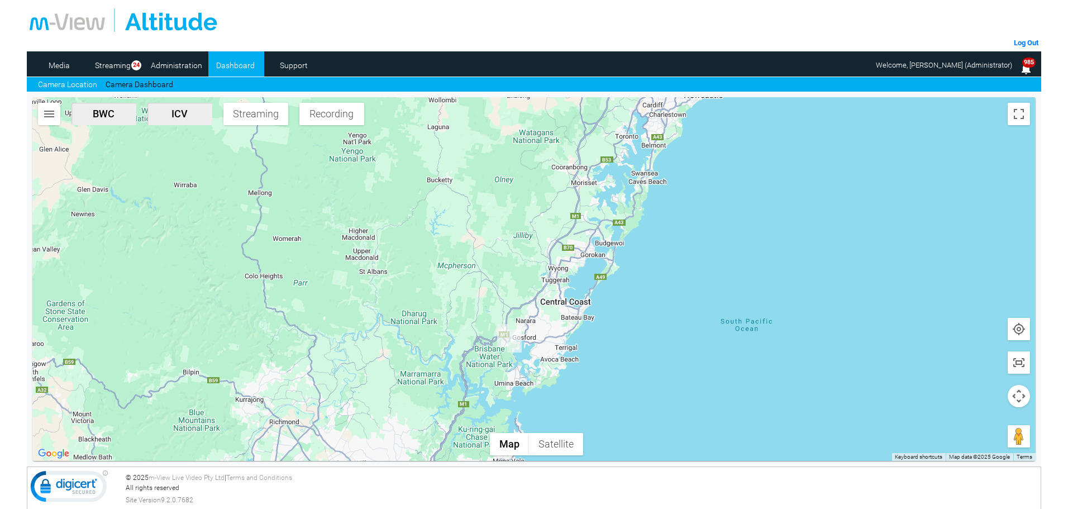
drag, startPoint x: 287, startPoint y: 347, endPoint x: 559, endPoint y: 173, distance: 322.8
click at [559, 173] on div at bounding box center [533, 279] width 1003 height 364
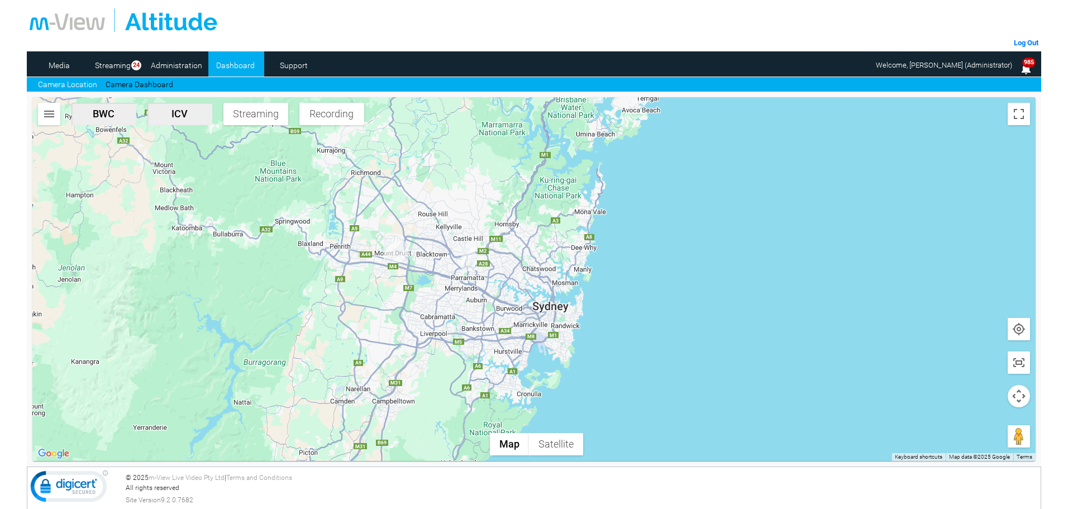
drag, startPoint x: 480, startPoint y: 354, endPoint x: 449, endPoint y: 218, distance: 138.8
click at [467, 218] on div at bounding box center [533, 279] width 1003 height 364
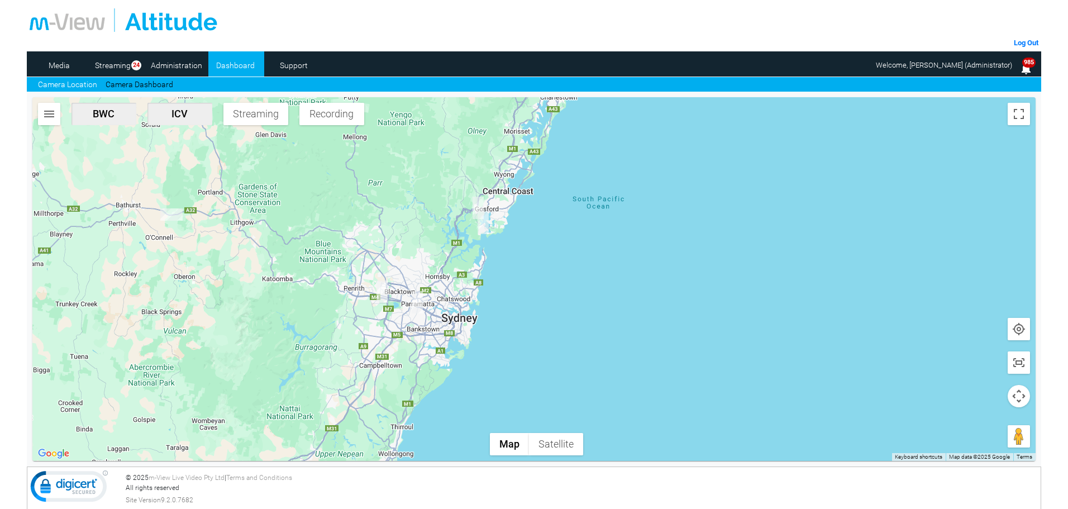
drag, startPoint x: 275, startPoint y: 217, endPoint x: 278, endPoint y: 268, distance: 50.4
click at [278, 268] on div at bounding box center [533, 279] width 1003 height 364
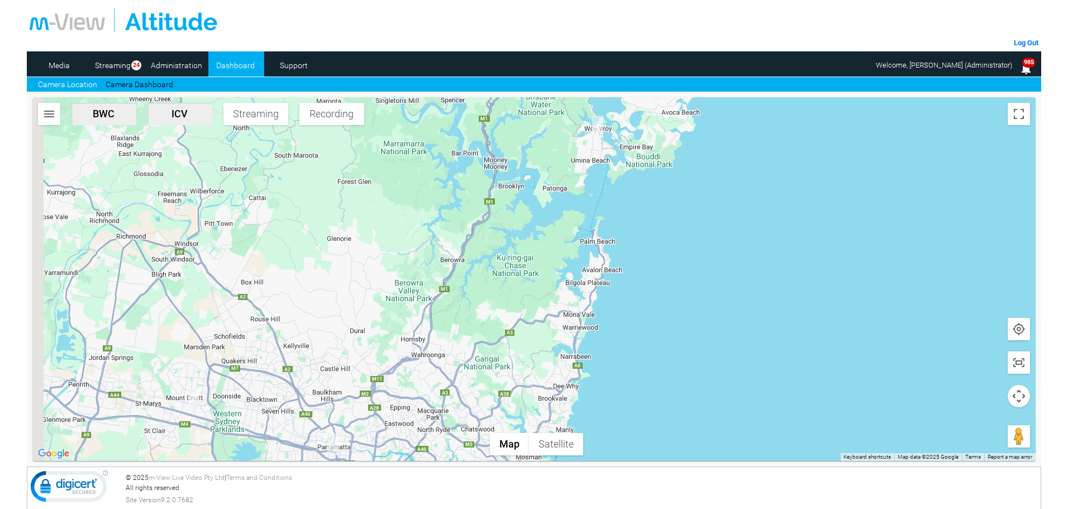
drag, startPoint x: 373, startPoint y: 359, endPoint x: 541, endPoint y: 101, distance: 308.1
click at [541, 101] on div at bounding box center [533, 279] width 1003 height 364
